Goal: Information Seeking & Learning: Learn about a topic

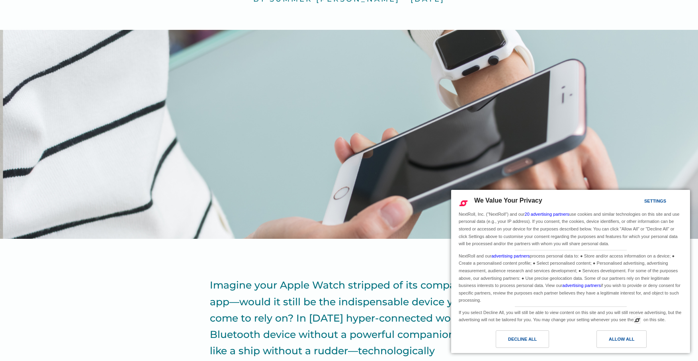
scroll to position [196, 0]
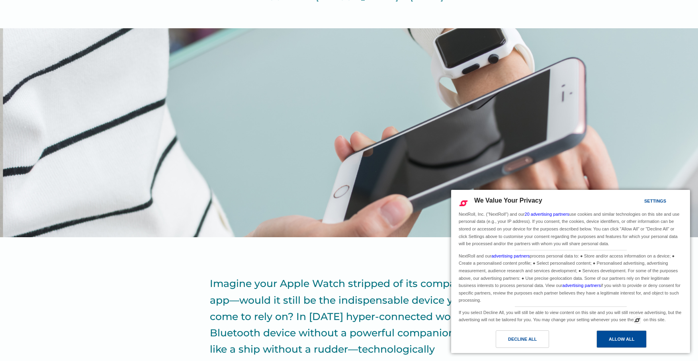
click at [629, 334] on div "Allow All" at bounding box center [622, 340] width 50 height 18
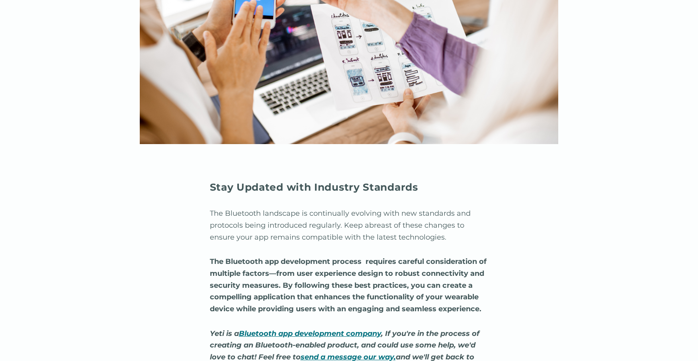
scroll to position [3170, 0]
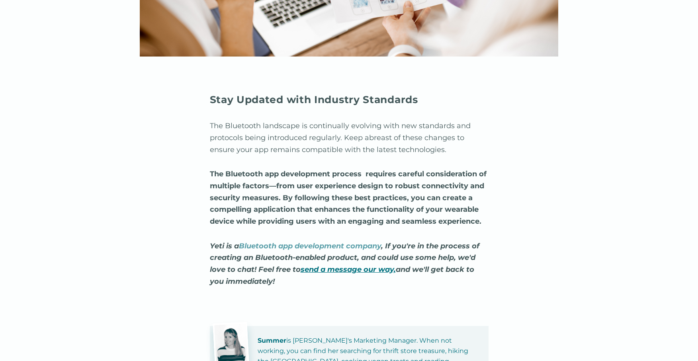
click at [373, 242] on em "Bluetooth app development company" at bounding box center [310, 246] width 142 height 9
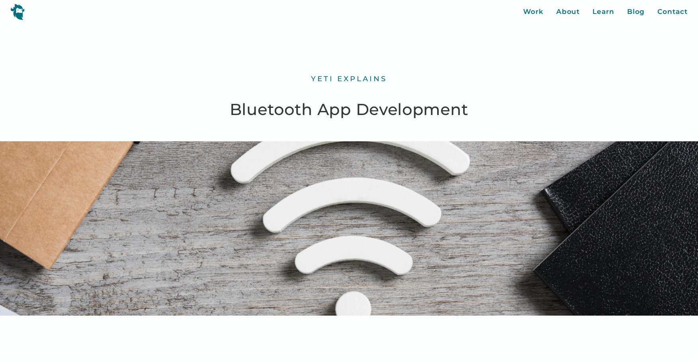
click at [582, 13] on div "Work About Learn Blog Contact Close More..." at bounding box center [605, 12] width 165 height 10
click at [544, 12] on div "Work" at bounding box center [533, 12] width 20 height 10
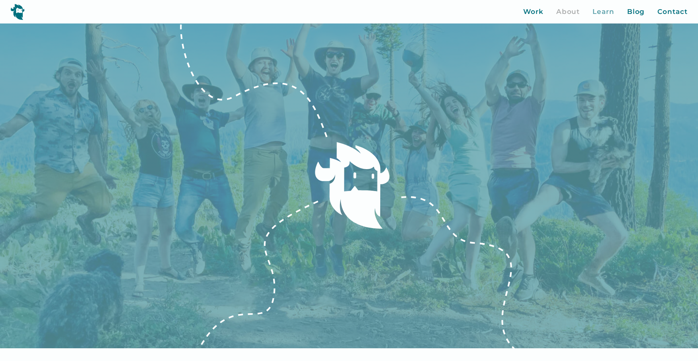
click at [607, 10] on div "Learn" at bounding box center [604, 12] width 22 height 10
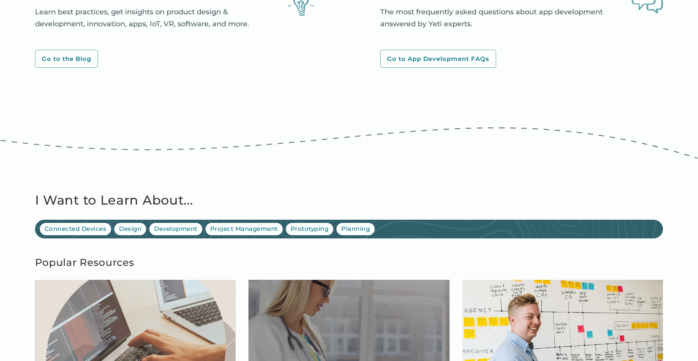
scroll to position [314, 0]
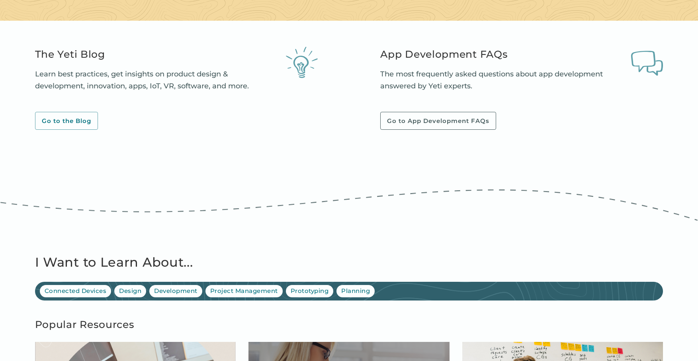
click at [474, 116] on link "Go to App Development FAQs" at bounding box center [438, 121] width 116 height 18
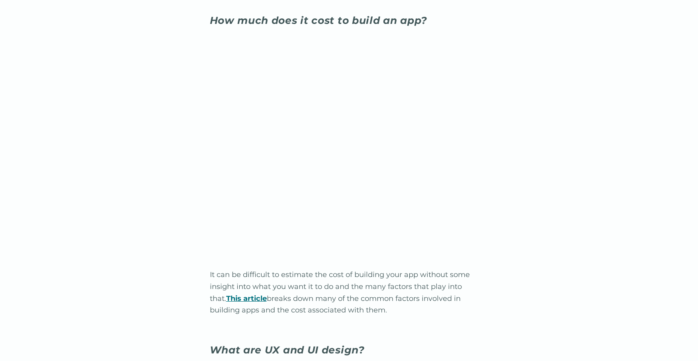
scroll to position [1840, 0]
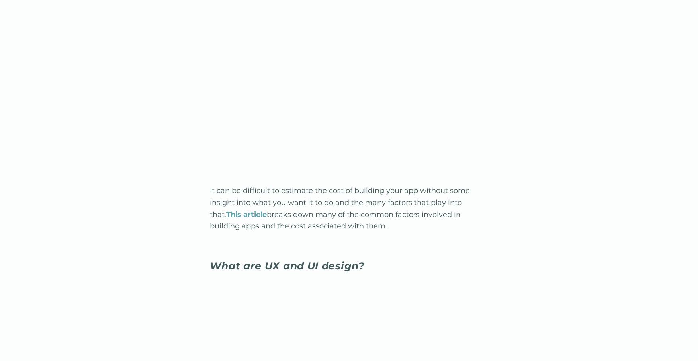
click at [236, 210] on strong "This article" at bounding box center [246, 214] width 41 height 9
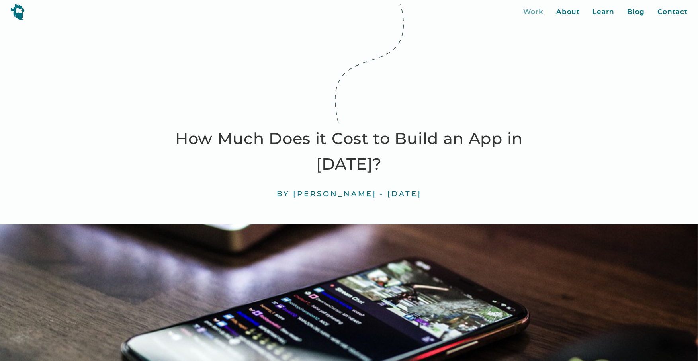
click at [541, 13] on div "Work" at bounding box center [533, 12] width 20 height 10
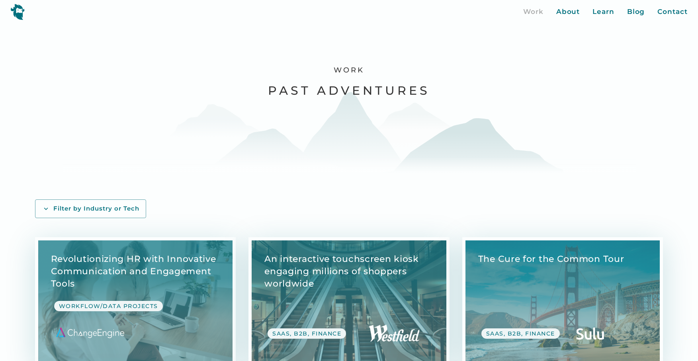
click at [20, 16] on img at bounding box center [17, 12] width 14 height 16
